Goal: Task Accomplishment & Management: Manage account settings

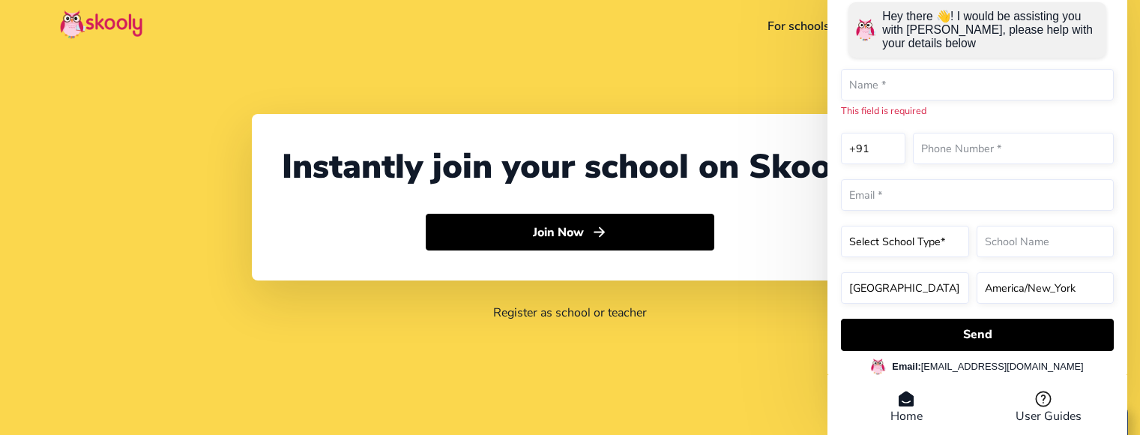
select select "91"
select select "[GEOGRAPHIC_DATA]"
select select "[GEOGRAPHIC_DATA]/[GEOGRAPHIC_DATA]"
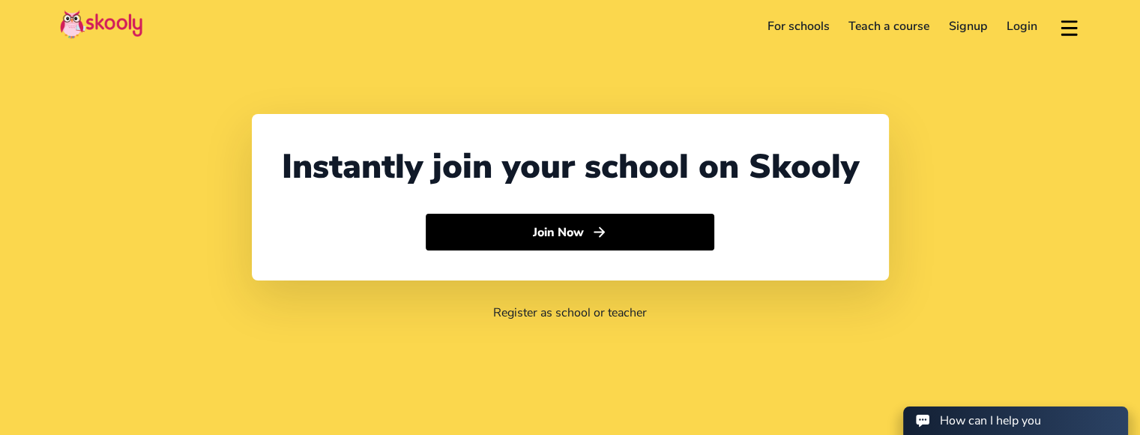
select select "91"
select select "[GEOGRAPHIC_DATA]"
select select "[GEOGRAPHIC_DATA]/[GEOGRAPHIC_DATA]"
click at [1019, 34] on link "Login" at bounding box center [1022, 26] width 50 height 24
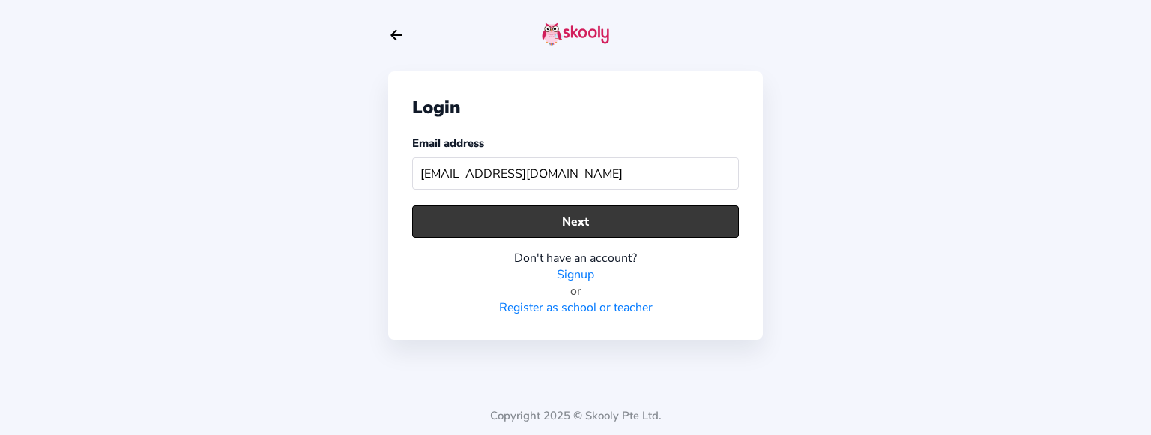
type input "[EMAIL_ADDRESS][DOMAIN_NAME]"
click at [606, 223] on button "Next" at bounding box center [575, 221] width 327 height 32
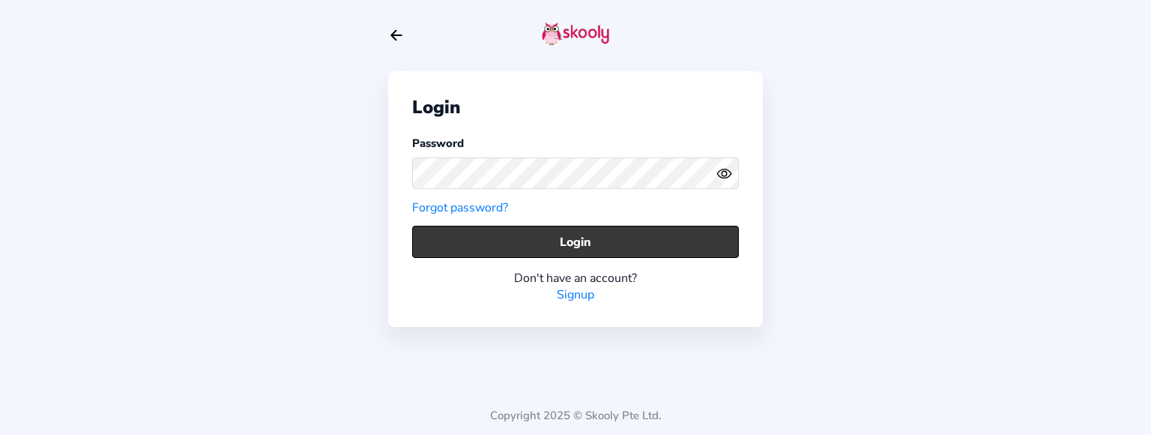
click at [594, 241] on button "Login" at bounding box center [575, 242] width 327 height 32
